Goal: Task Accomplishment & Management: Use online tool/utility

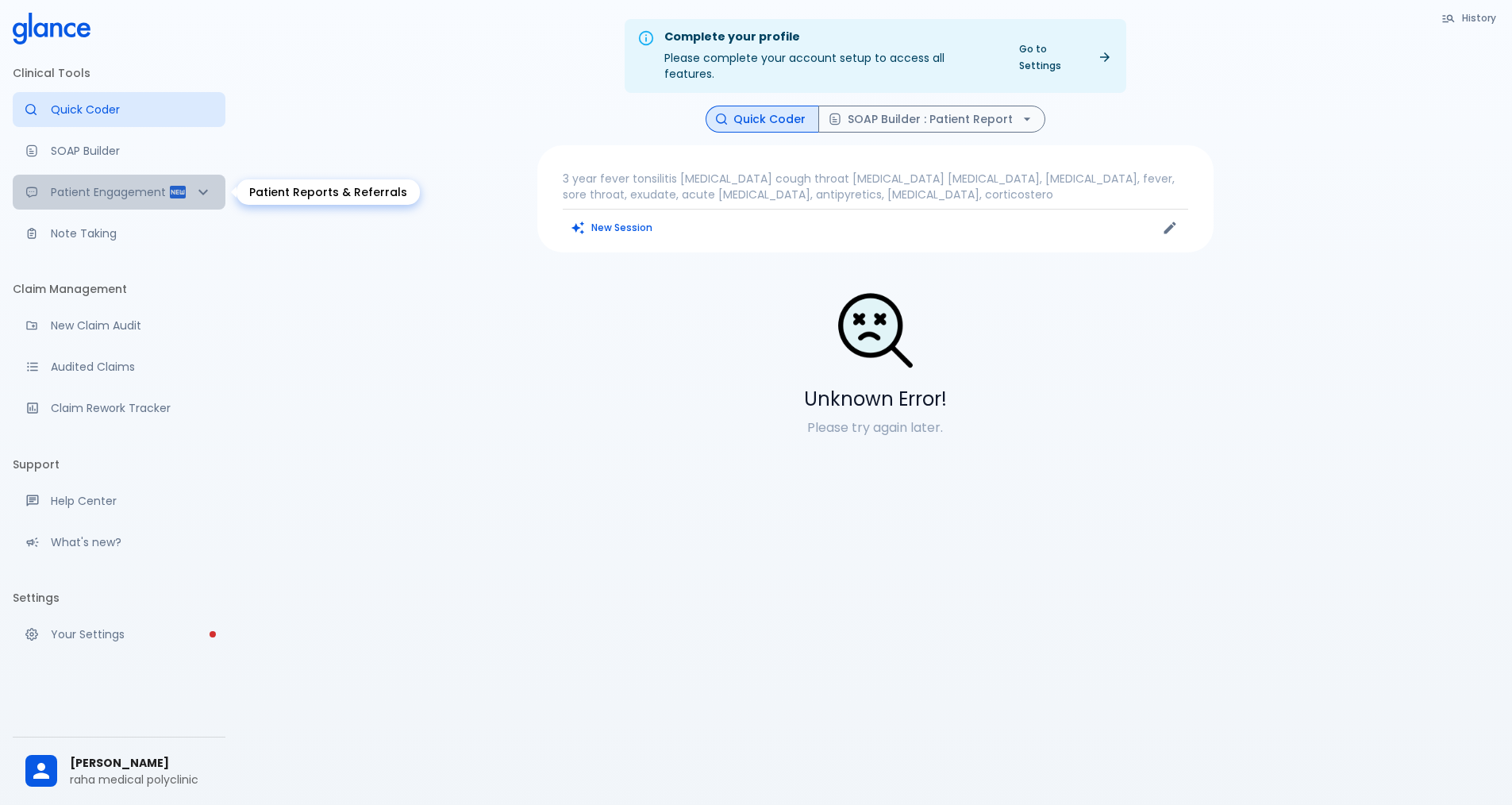
click at [84, 199] on p "Patient Engagement" at bounding box center [109, 193] width 117 height 16
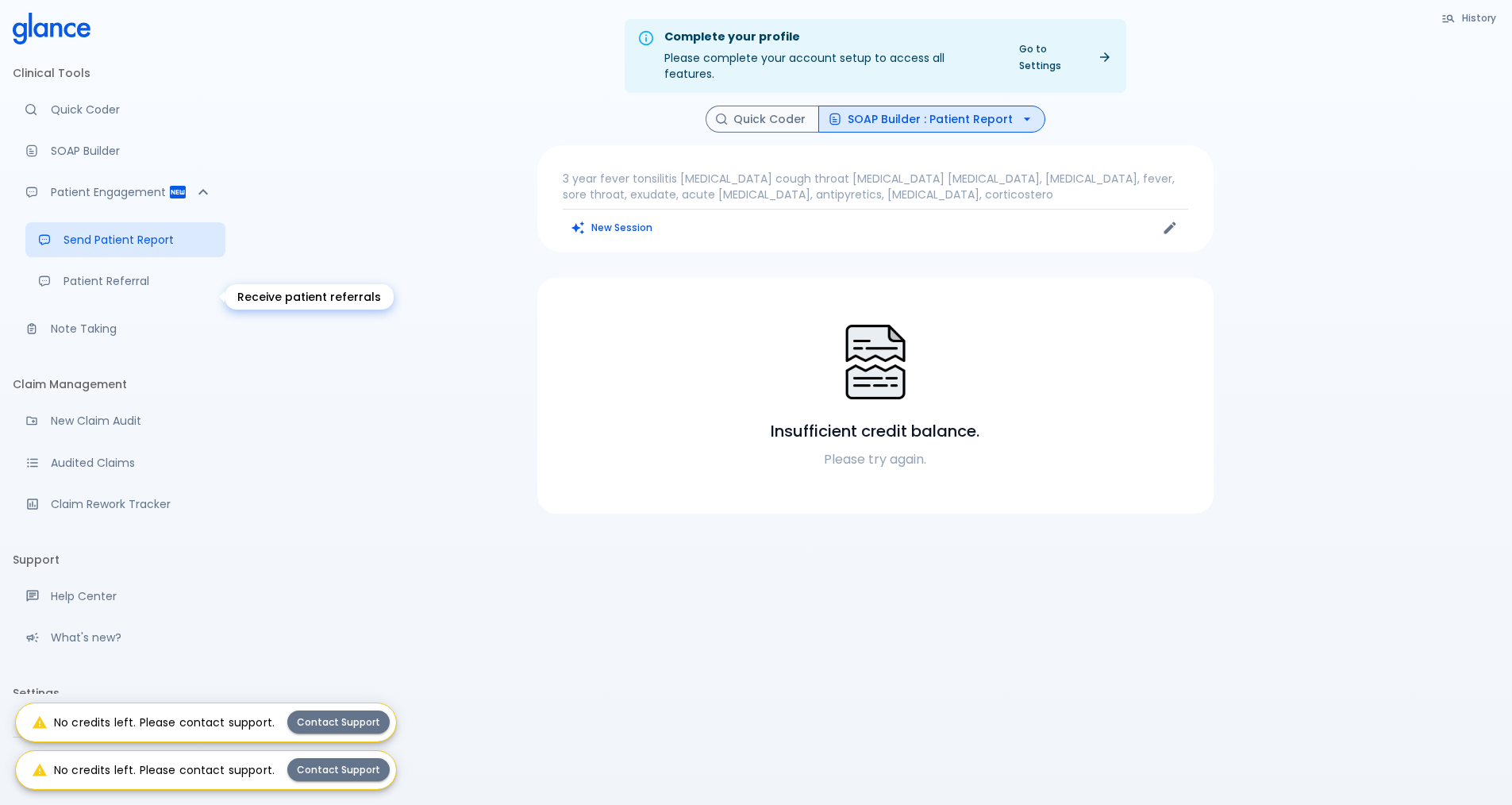
click at [106, 289] on p "Patient Referral" at bounding box center [139, 281] width 149 height 16
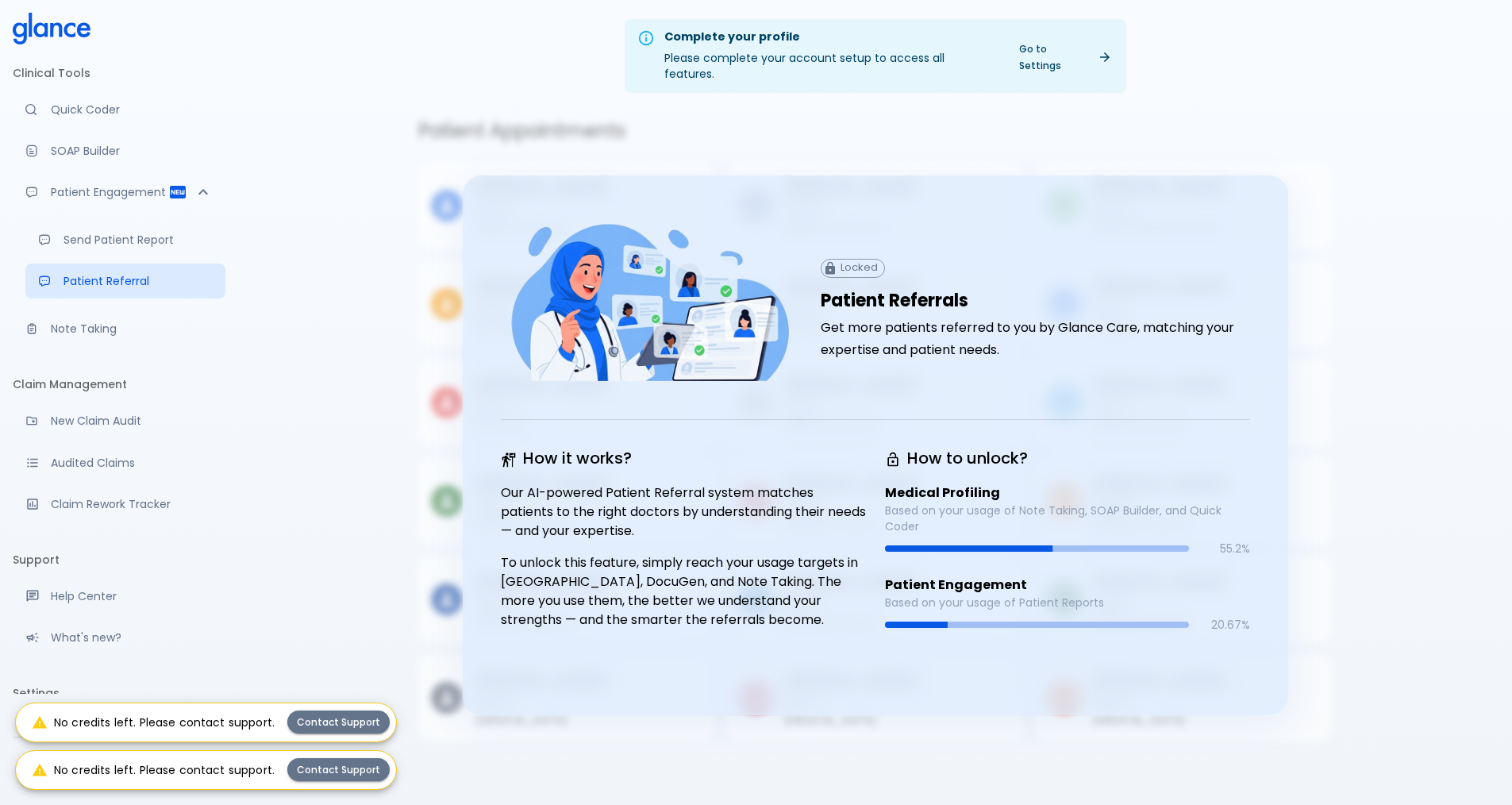
click at [11, 104] on div "Clinical Tools Quick Coder SOAP Builder Patient Engagement Send Patient Report …" at bounding box center [119, 402] width 238 height 805
click at [28, 111] on icon "Moramiz: Find ICD10AM codes instantly" at bounding box center [31, 109] width 11 height 11
